Goal: Obtain resource: Download file/media

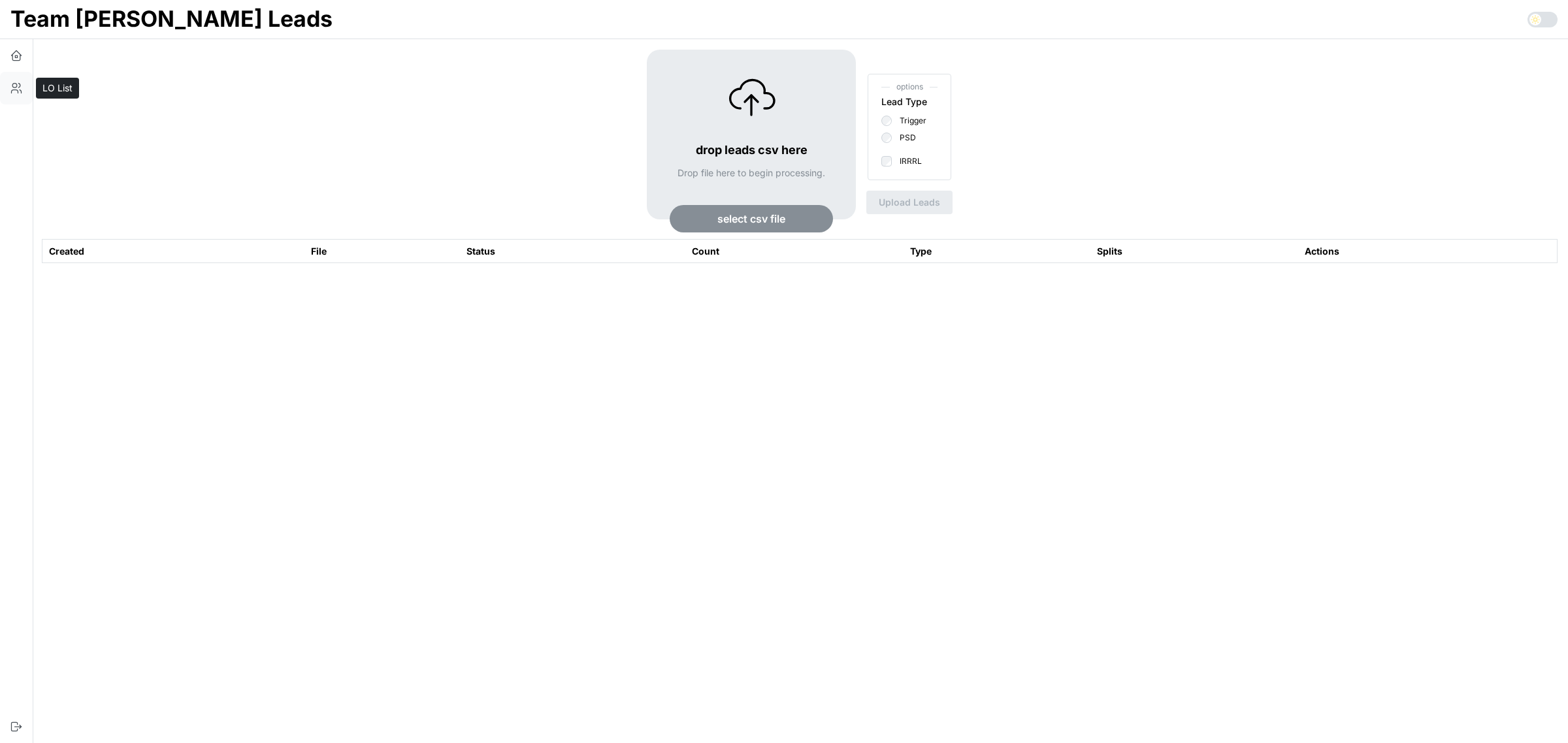
click at [20, 90] on icon "button" at bounding box center [20, 92] width 2 height 3
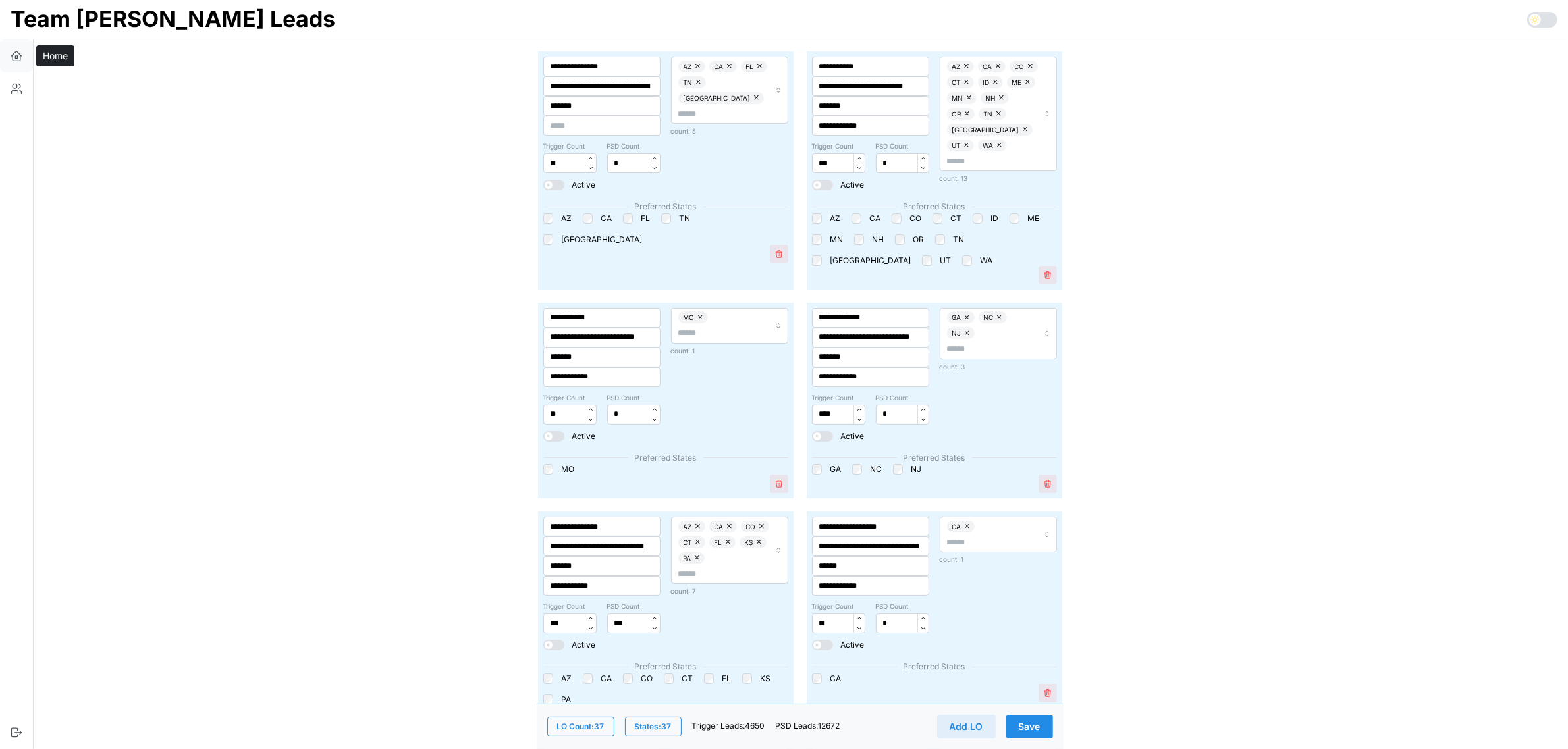
click at [20, 57] on icon "button" at bounding box center [16, 56] width 13 height 13
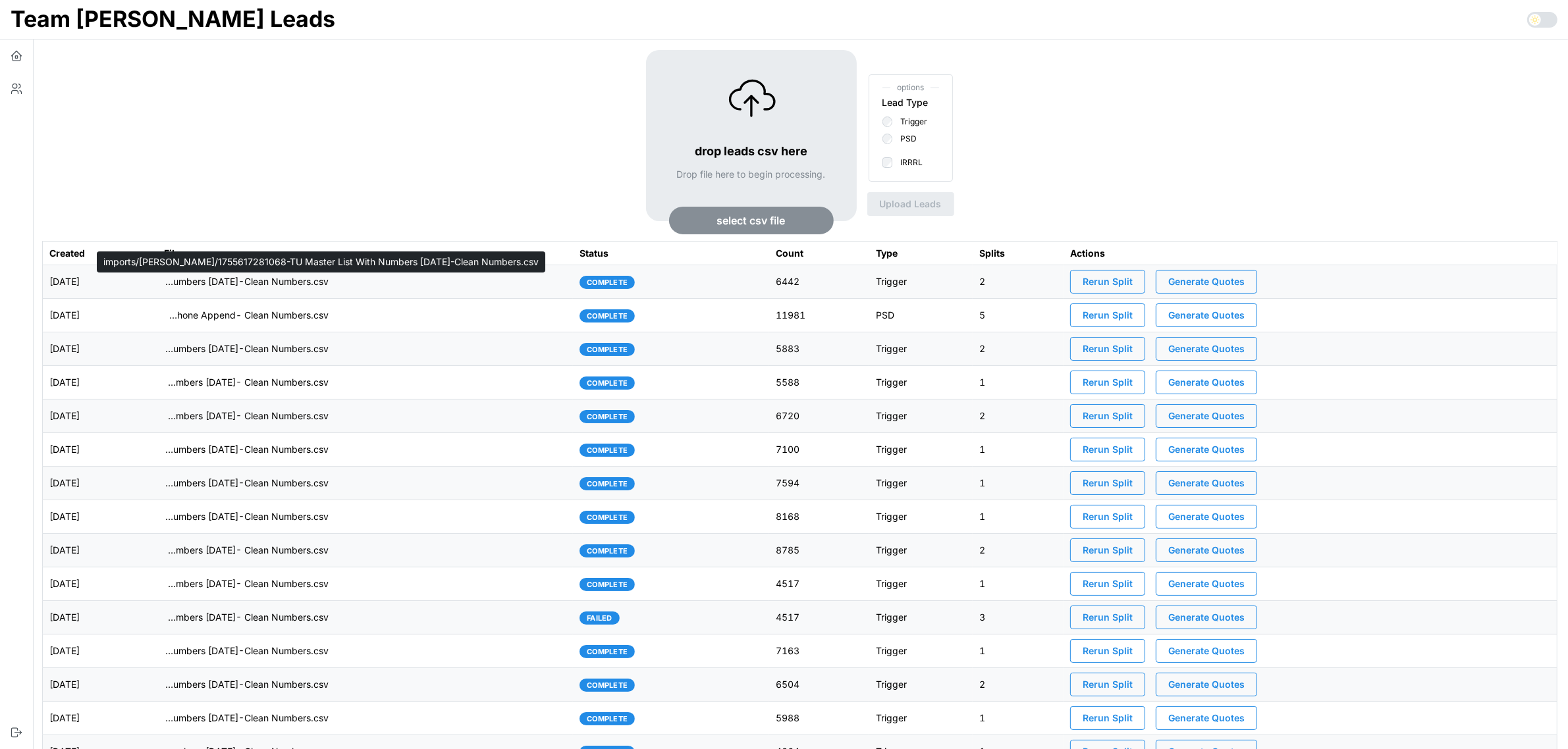
click at [280, 278] on p "imports/[PERSON_NAME]/1755617281068-TU Master List With Numbers [DATE]-Clean Nu…" at bounding box center [245, 281] width 164 height 13
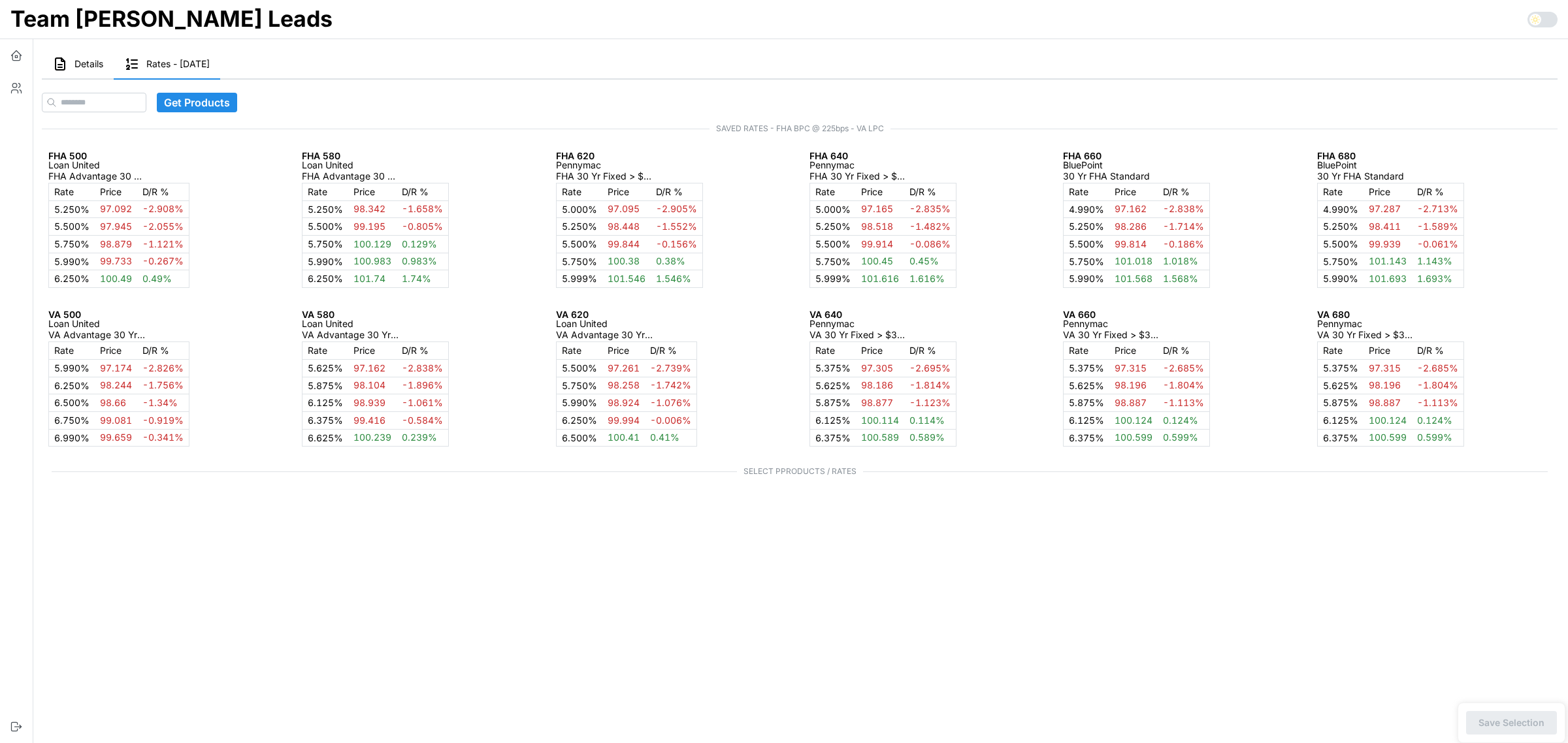
click at [72, 67] on button "Details" at bounding box center [77, 64] width 72 height 30
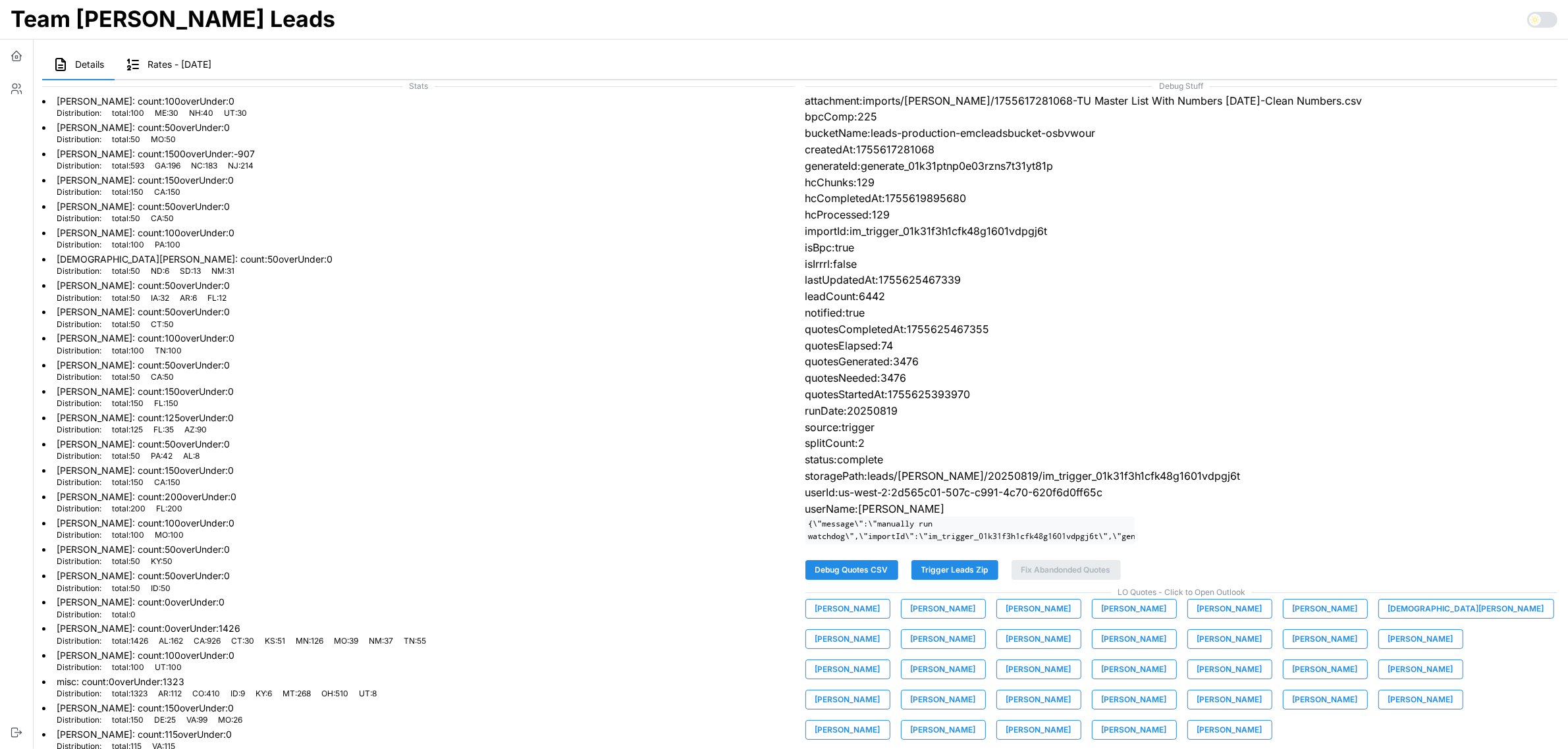
click at [949, 579] on span "Trigger Leads Zip" at bounding box center [955, 570] width 67 height 18
click at [301, 384] on li "[PERSON_NAME] : count: 150 overUnder: 0 Distribution: total : 150 FL : 150" at bounding box center [418, 396] width 753 height 26
